Goal: Information Seeking & Learning: Find specific fact

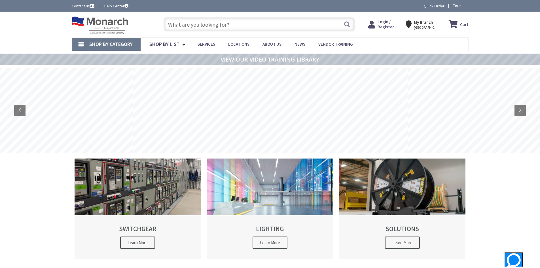
click at [212, 24] on input "text" at bounding box center [258, 24] width 191 height 14
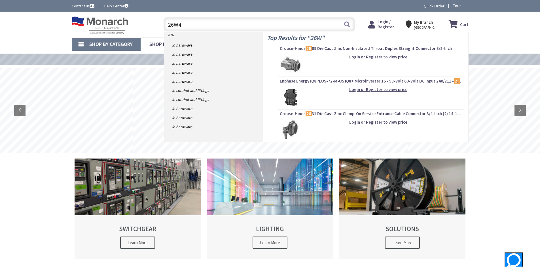
type input "26W48"
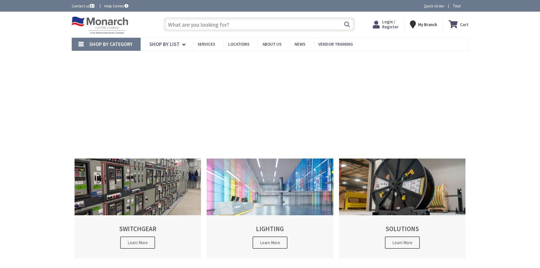
click at [247, 25] on input "text" at bounding box center [258, 24] width 191 height 14
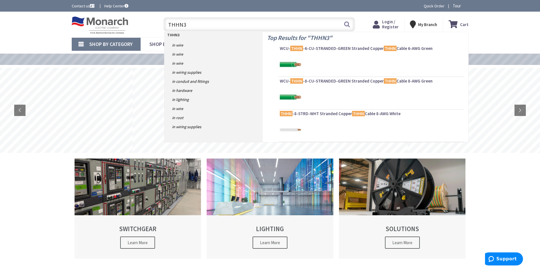
type input "THHN3B"
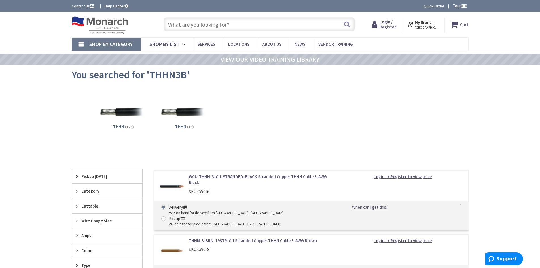
click at [229, 26] on input "text" at bounding box center [258, 24] width 191 height 14
click at [227, 21] on input "text" at bounding box center [258, 24] width 191 height 14
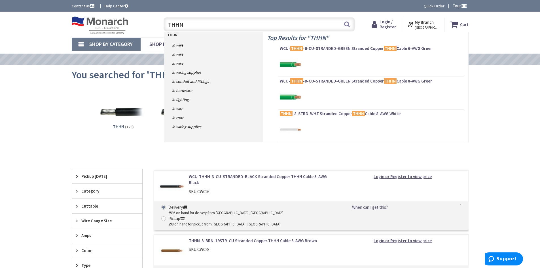
type input "THHN3"
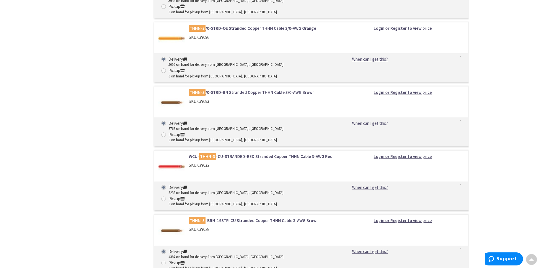
scroll to position [736, 0]
